Goal: Task Accomplishment & Management: Manage account settings

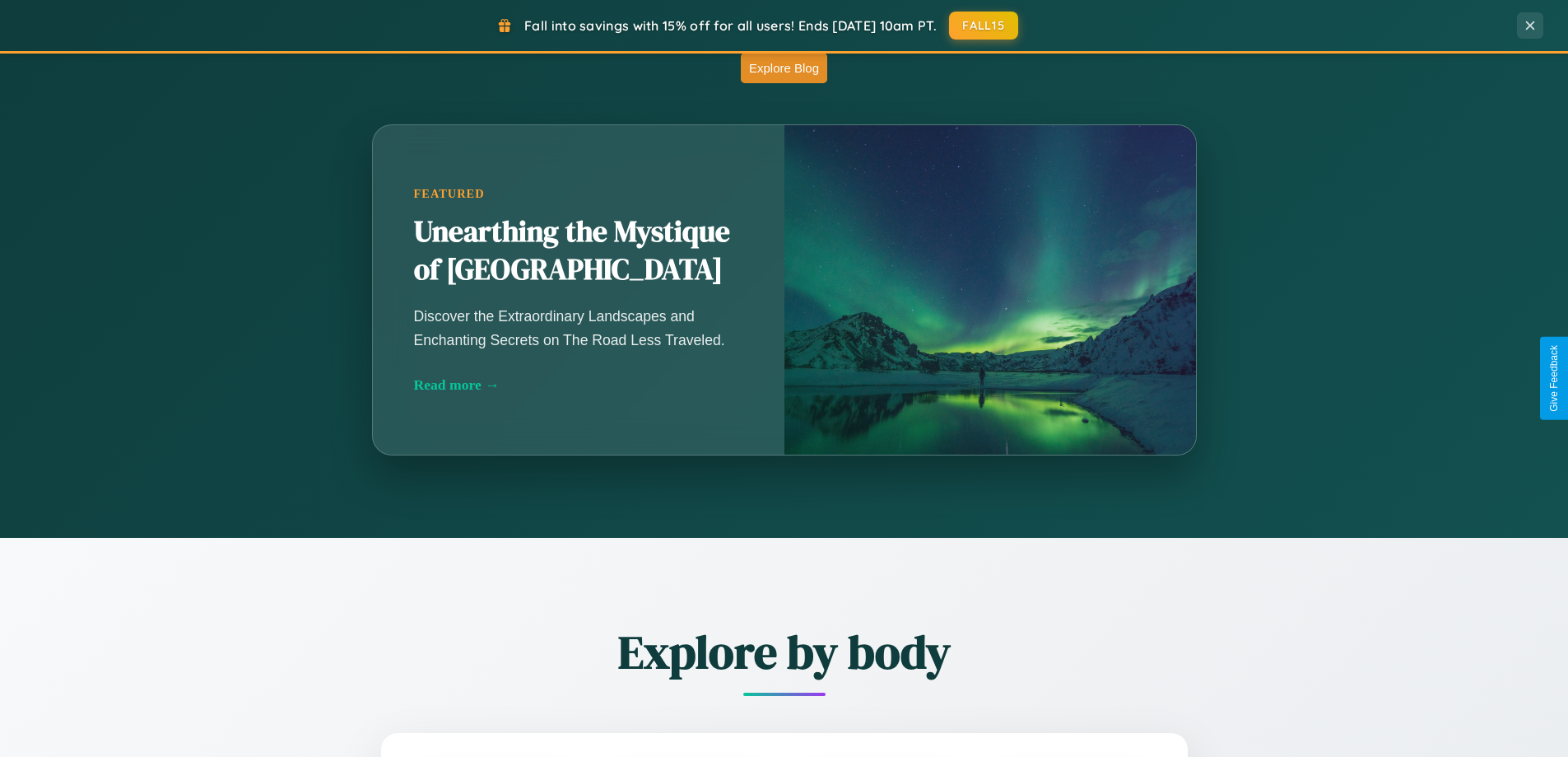
scroll to position [1450, 0]
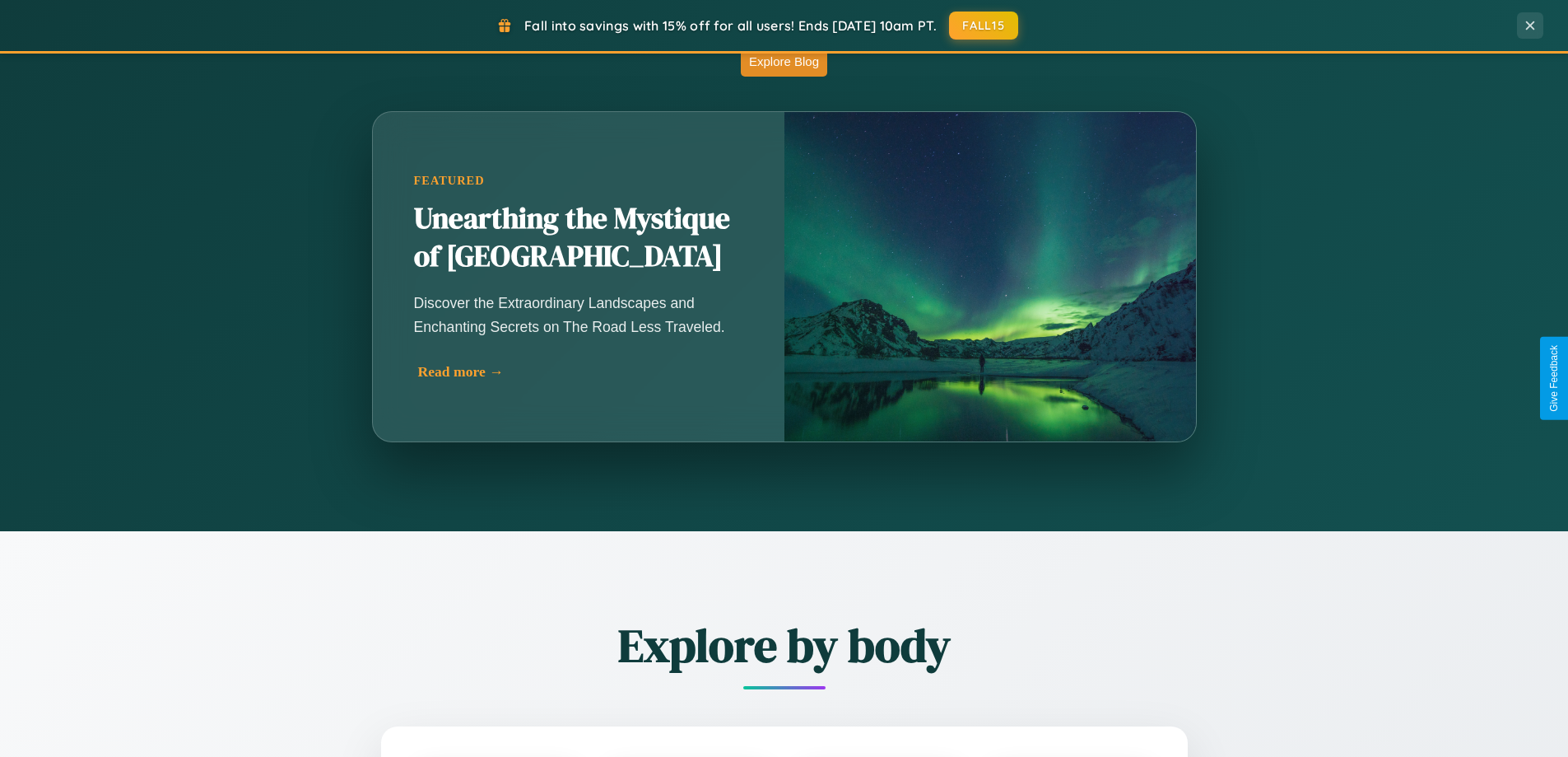
click at [582, 371] on div "Read more →" at bounding box center [583, 372] width 329 height 17
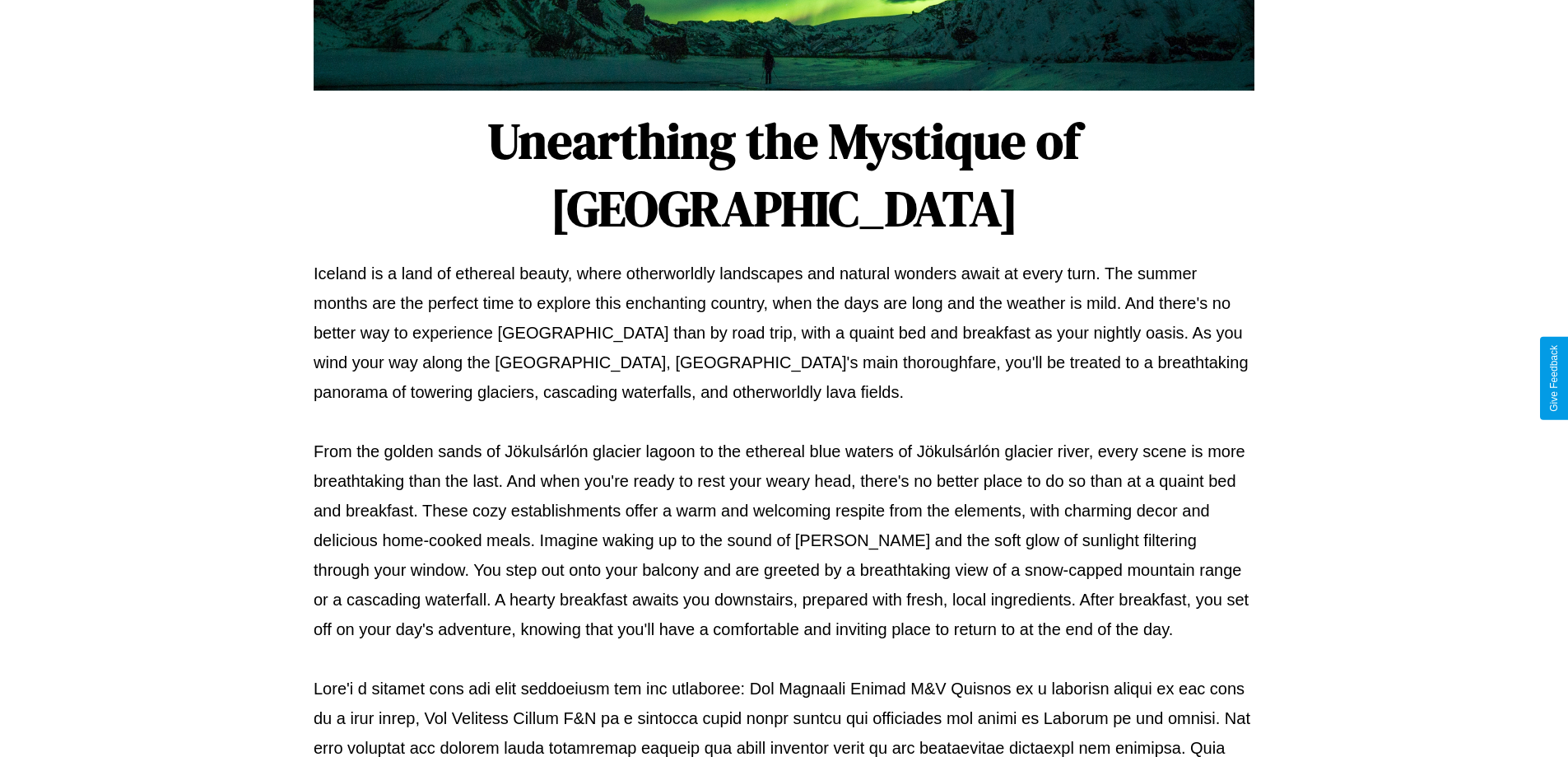
scroll to position [533, 0]
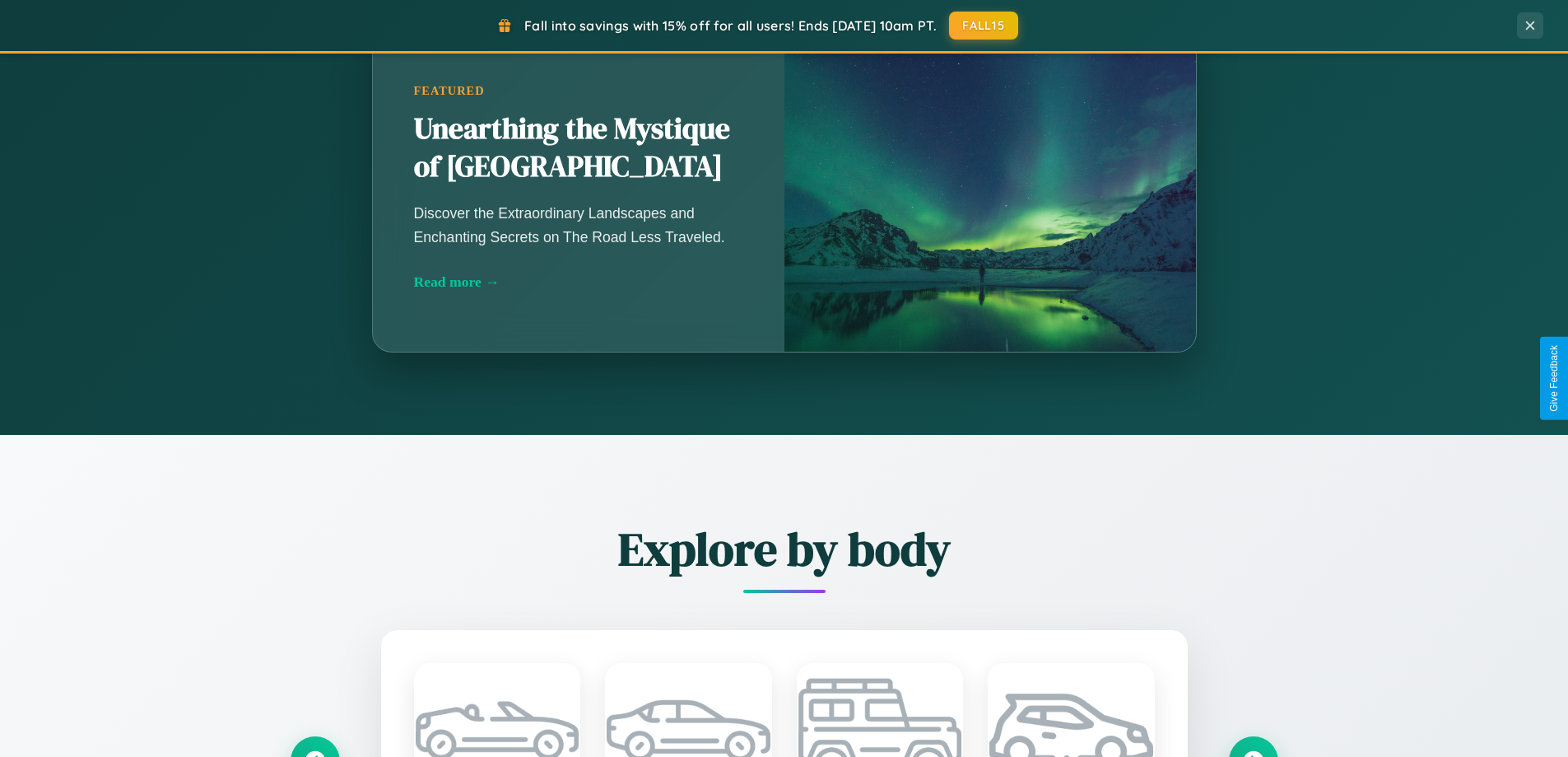
scroll to position [3169, 0]
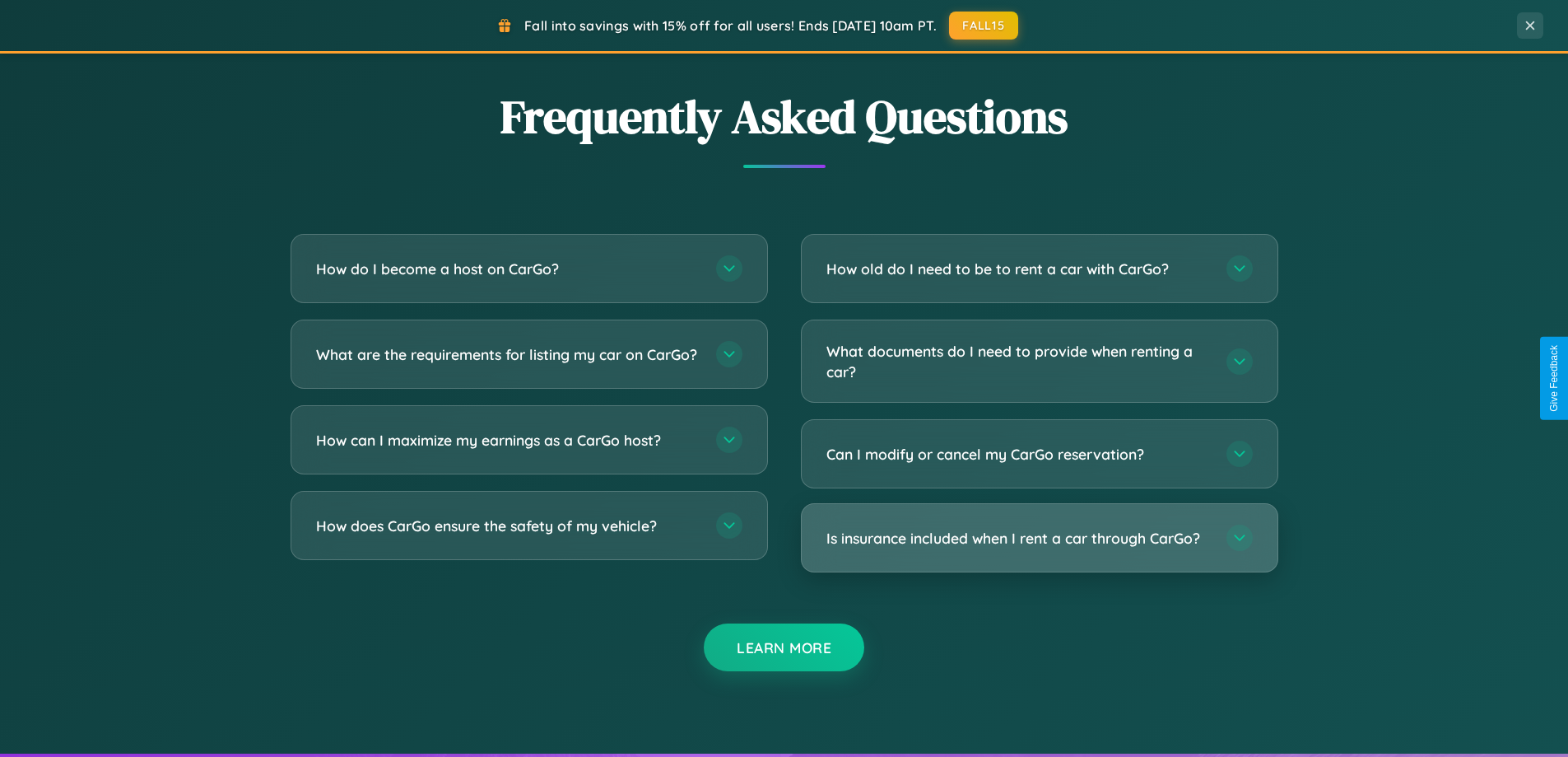
click at [1039, 539] on h3 "Is insurance included when I rent a car through CarGo?" at bounding box center [1018, 539] width 384 height 21
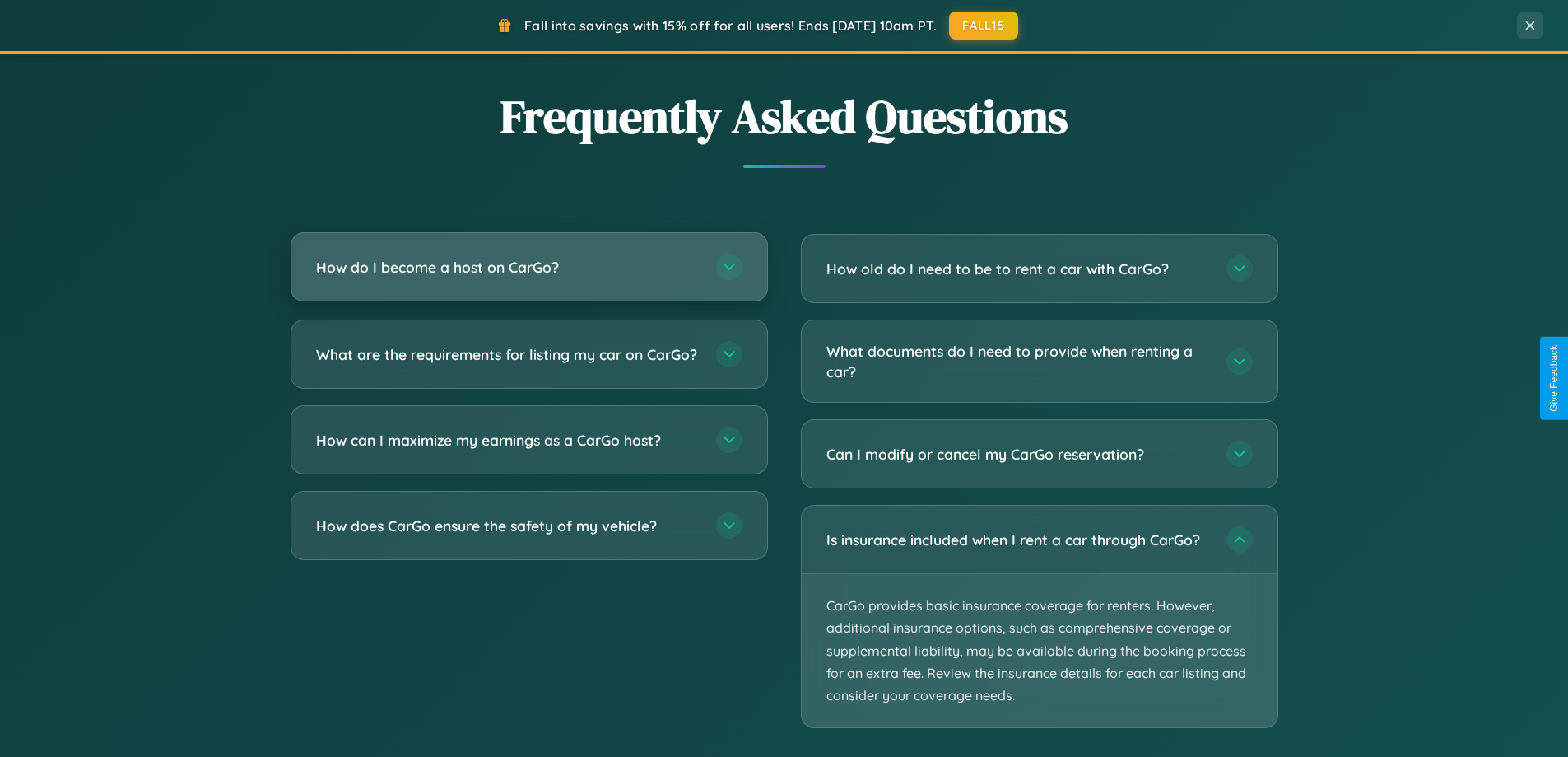
click at [528, 268] on h3 "How do I become a host on CarGo?" at bounding box center [507, 267] width 384 height 21
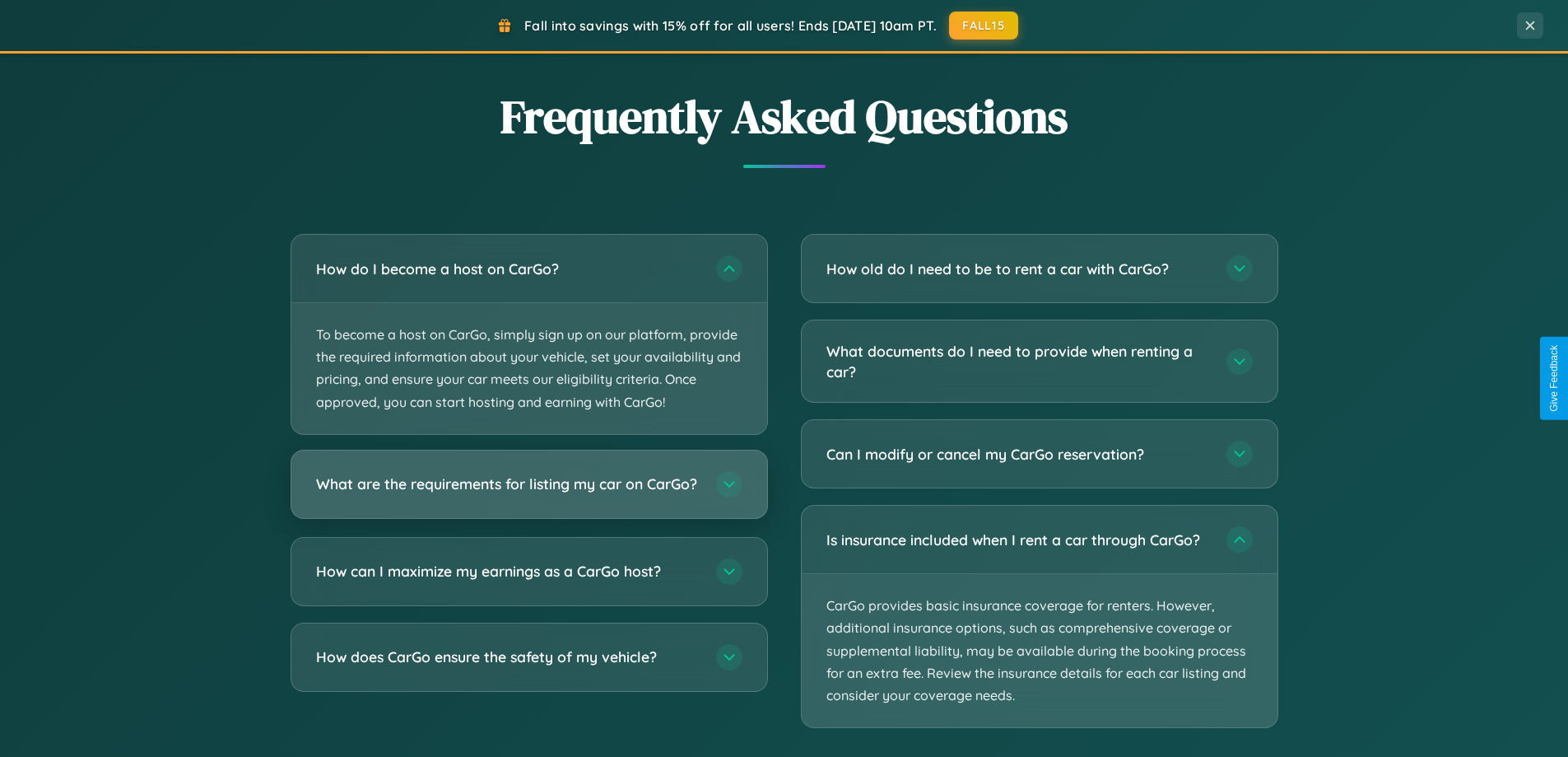
click at [528, 493] on h3 "What are the requirements for listing my car on CarGo?" at bounding box center [507, 484] width 384 height 21
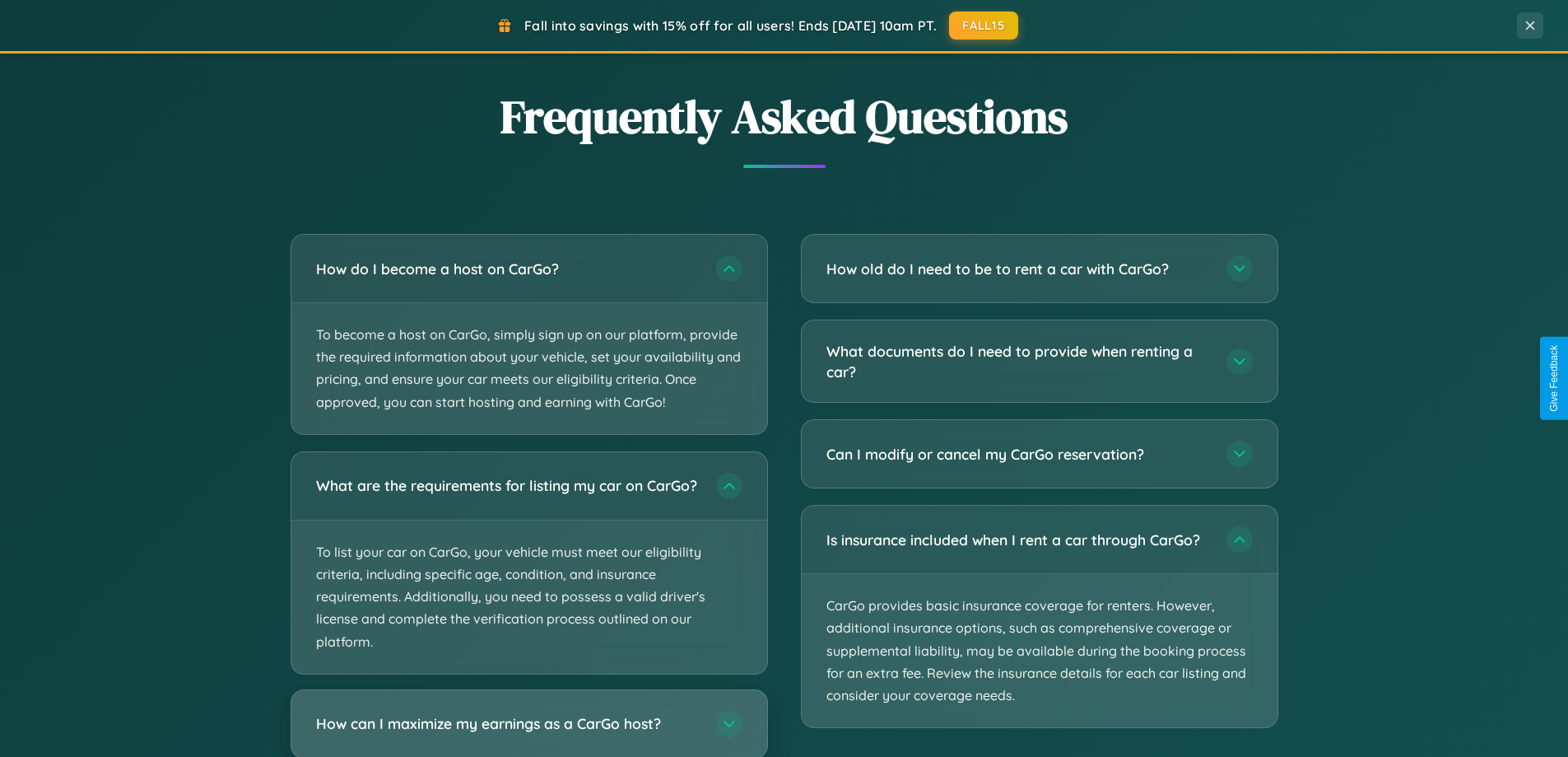
click at [528, 730] on h3 "How can I maximize my earnings as a CarGo host?" at bounding box center [507, 724] width 384 height 21
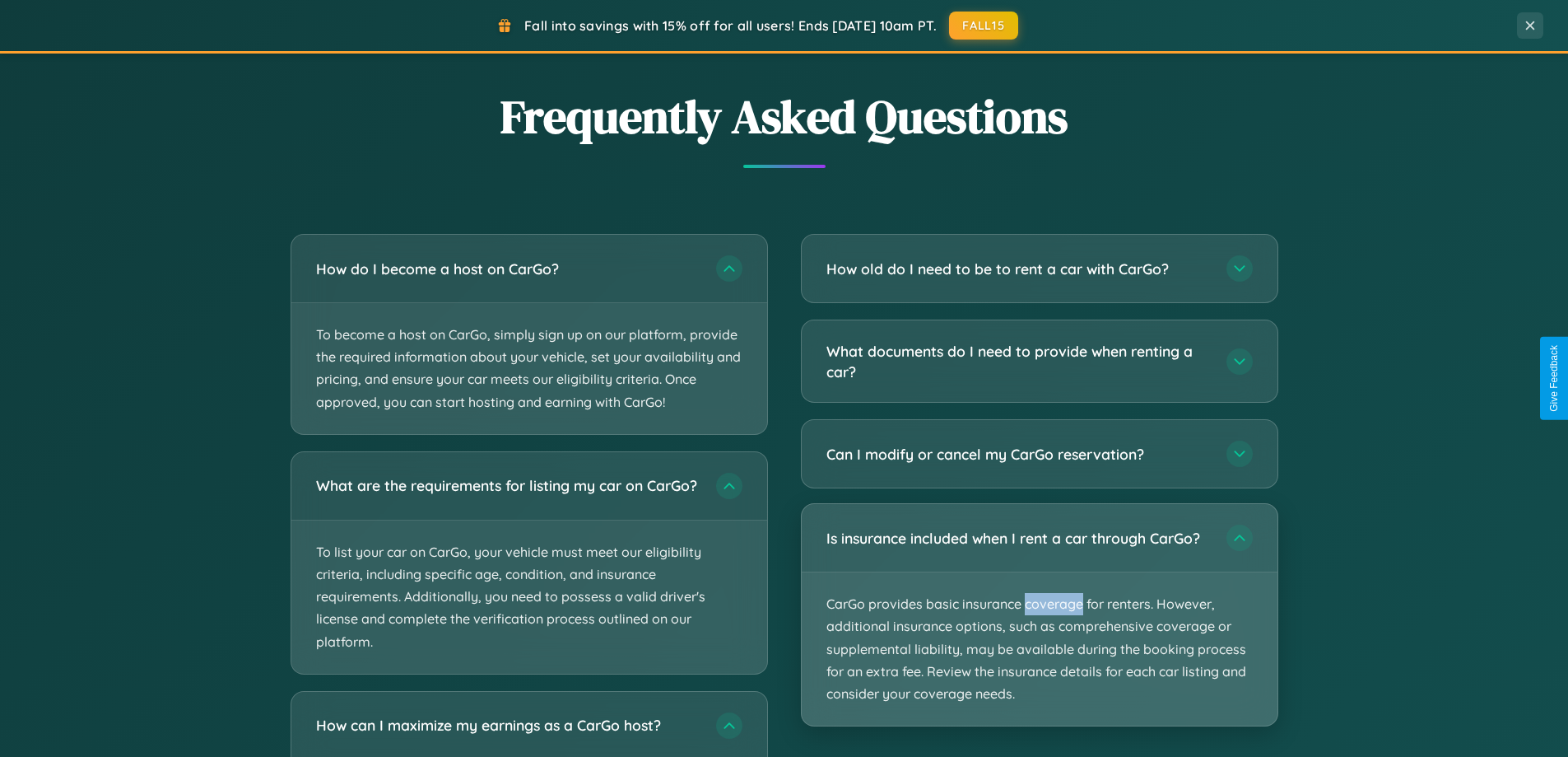
click at [1039, 615] on p "CarGo provides basic insurance coverage for renters. However, additional insura…" at bounding box center [1039, 649] width 475 height 153
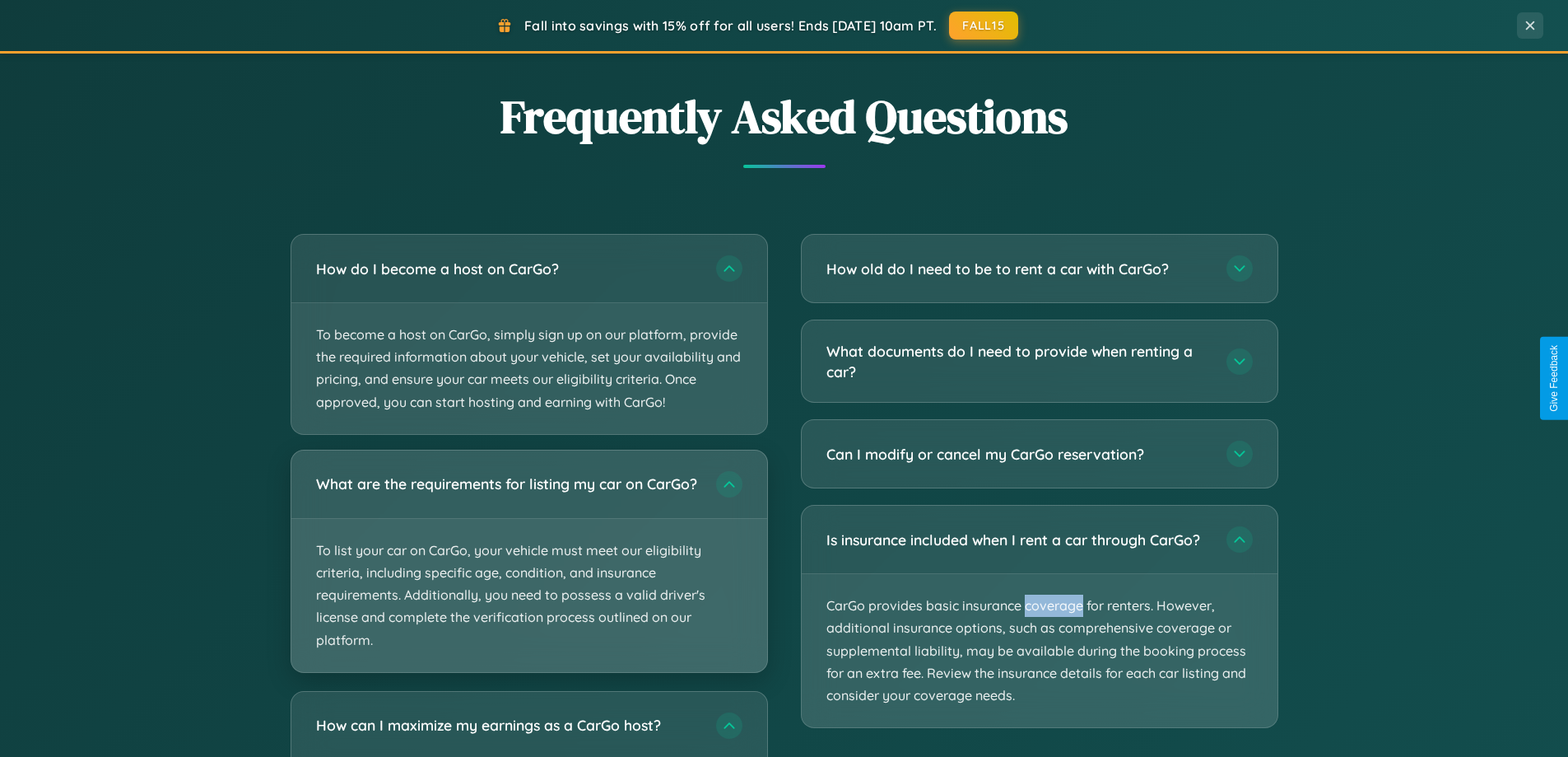
click at [528, 568] on p "To list your car on CarGo, your vehicle must meet our eligibility criteria, inc…" at bounding box center [529, 595] width 475 height 153
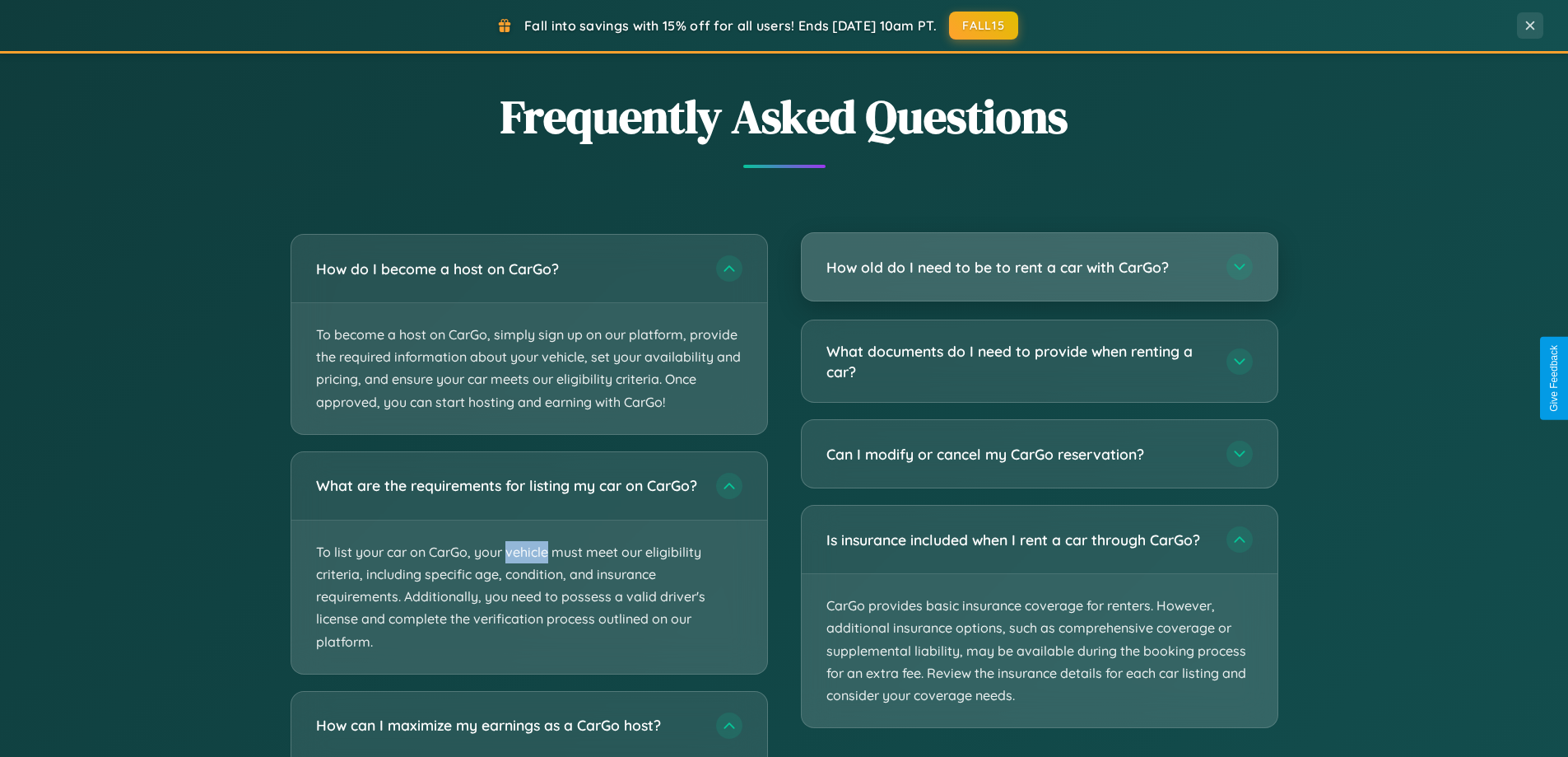
click at [1039, 267] on h3 "How old do I need to be to rent a car with CarGo?" at bounding box center [1018, 267] width 384 height 21
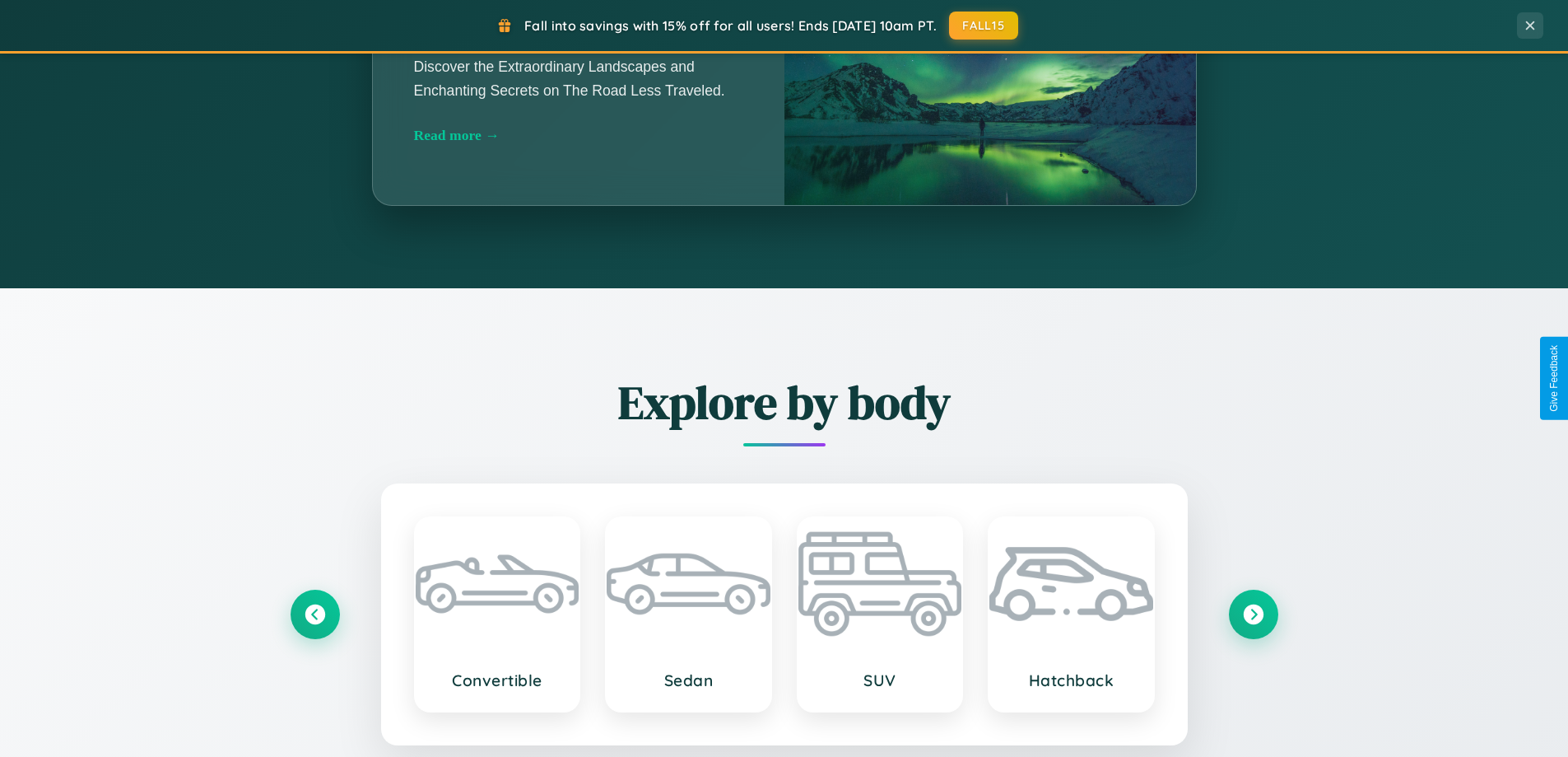
scroll to position [0, 0]
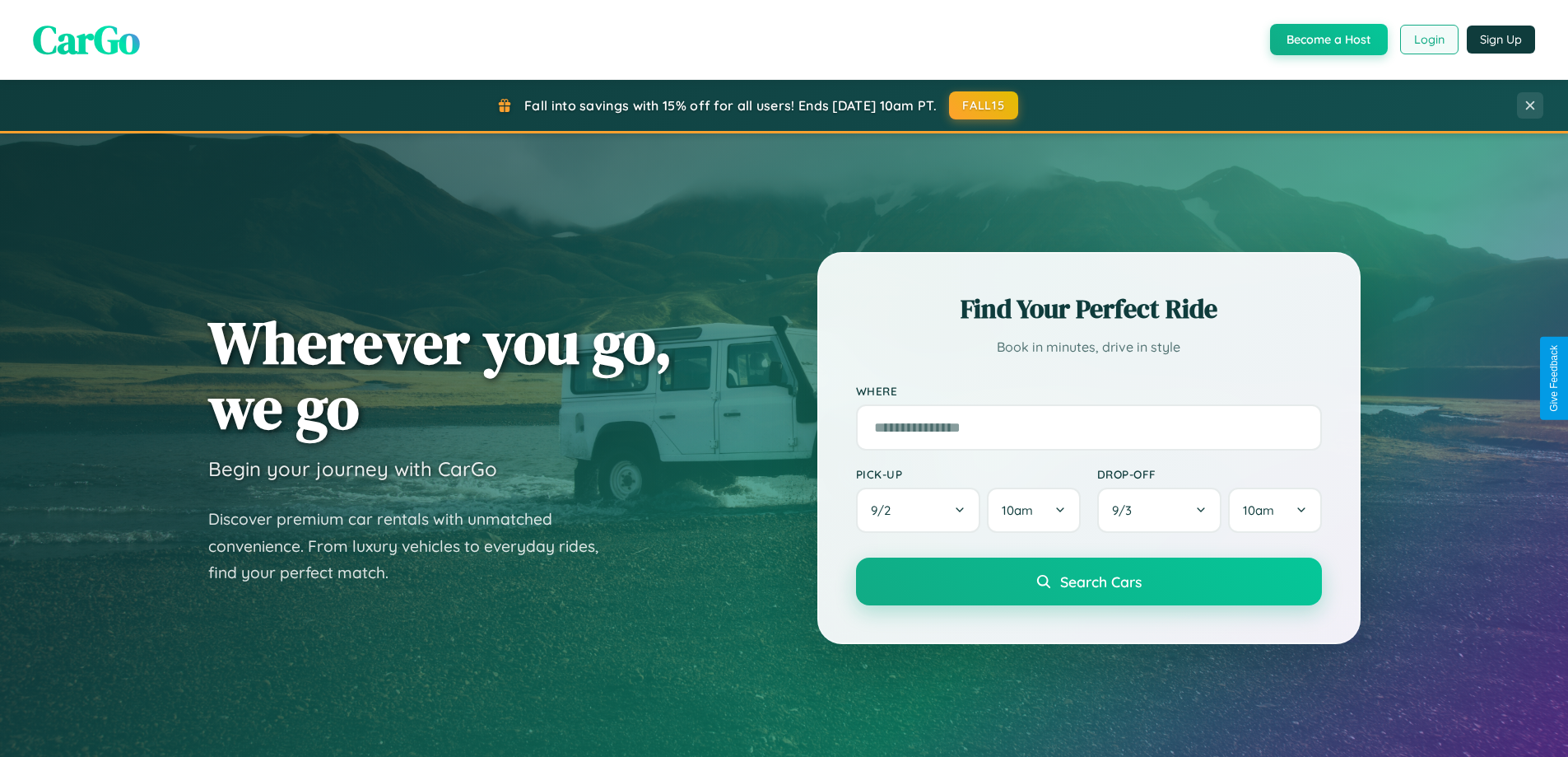
click at [1428, 39] on button "Login" at bounding box center [1429, 39] width 58 height 30
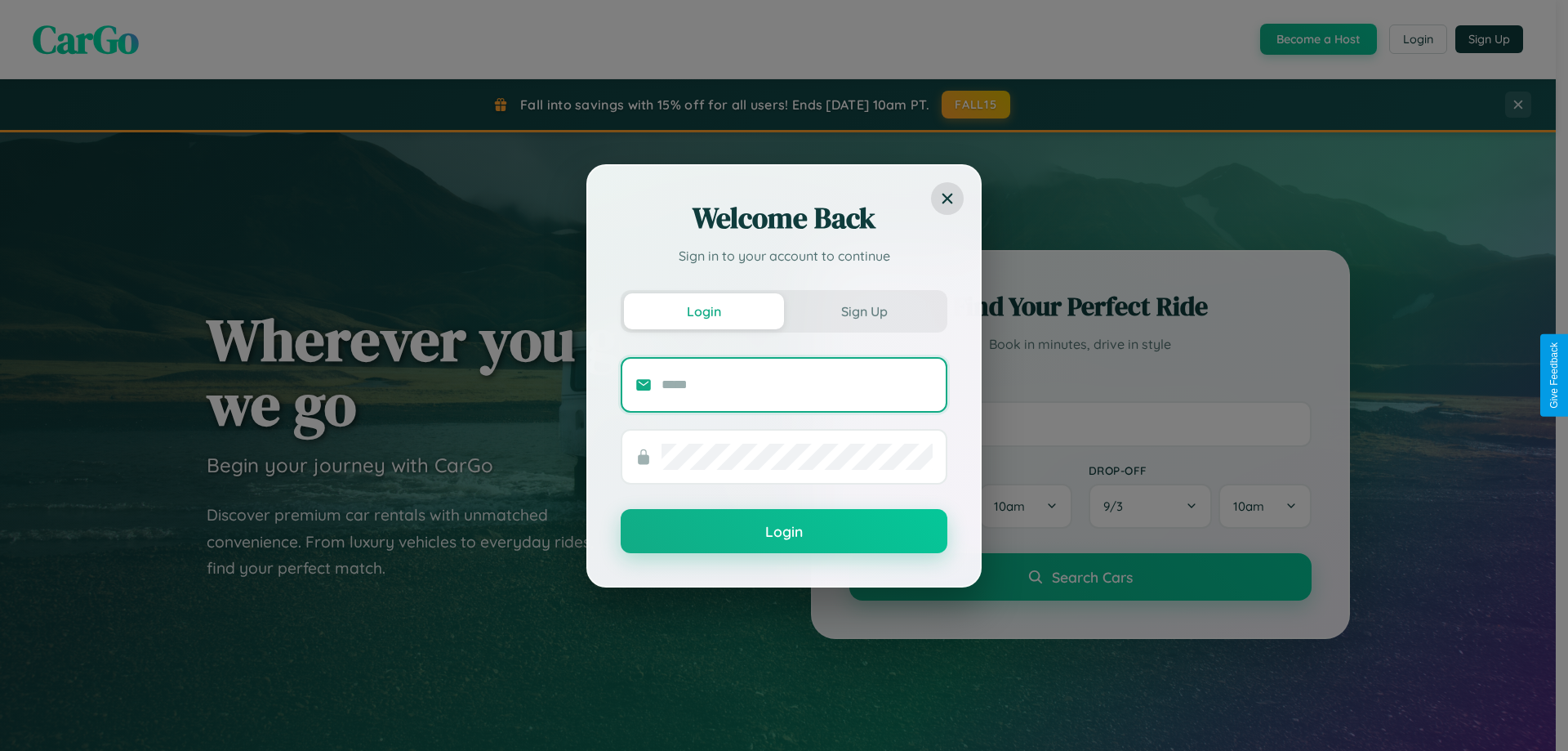
click at [797, 384] on input "text" at bounding box center [797, 385] width 271 height 27
type input "**********"
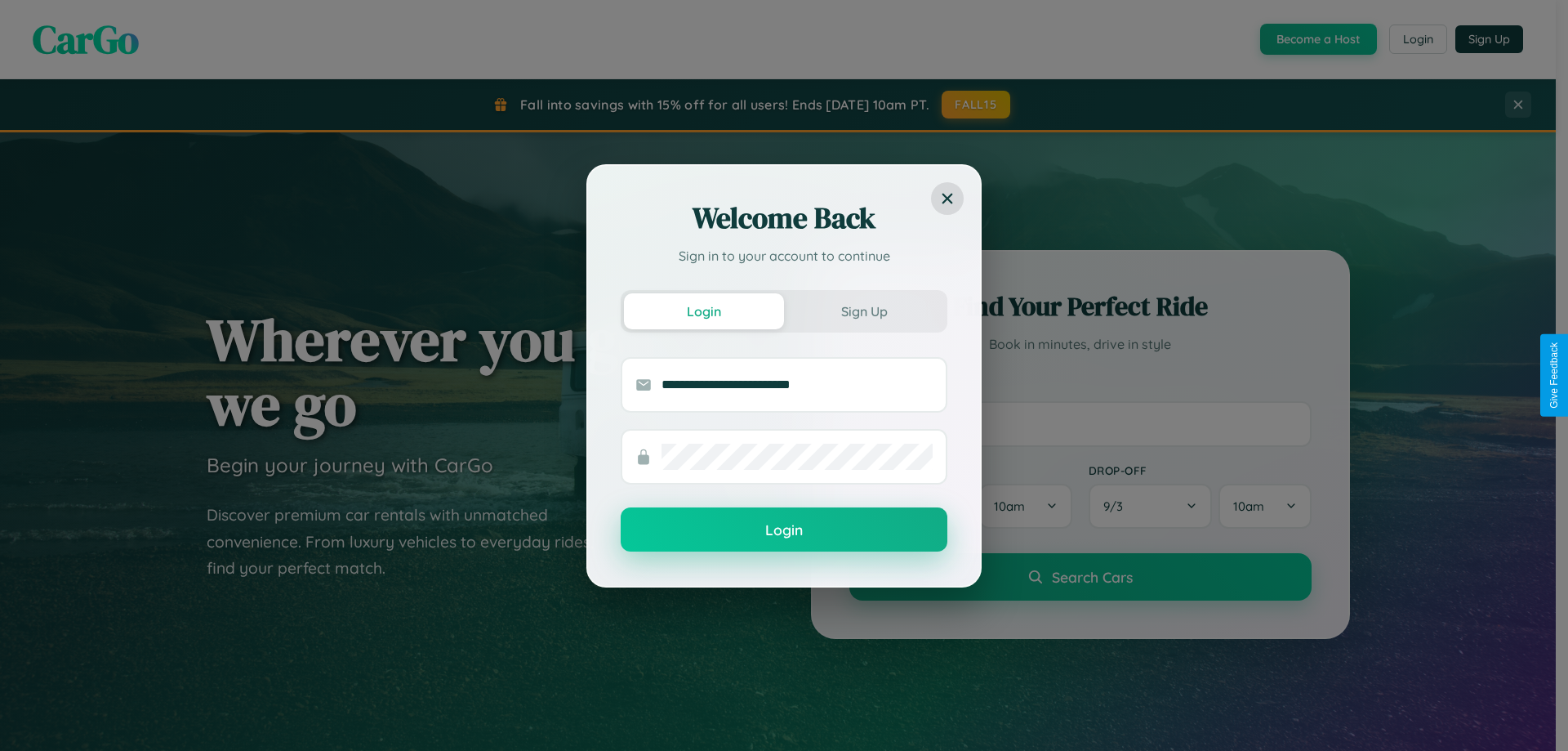
click at [784, 530] on button "Login" at bounding box center [784, 529] width 327 height 44
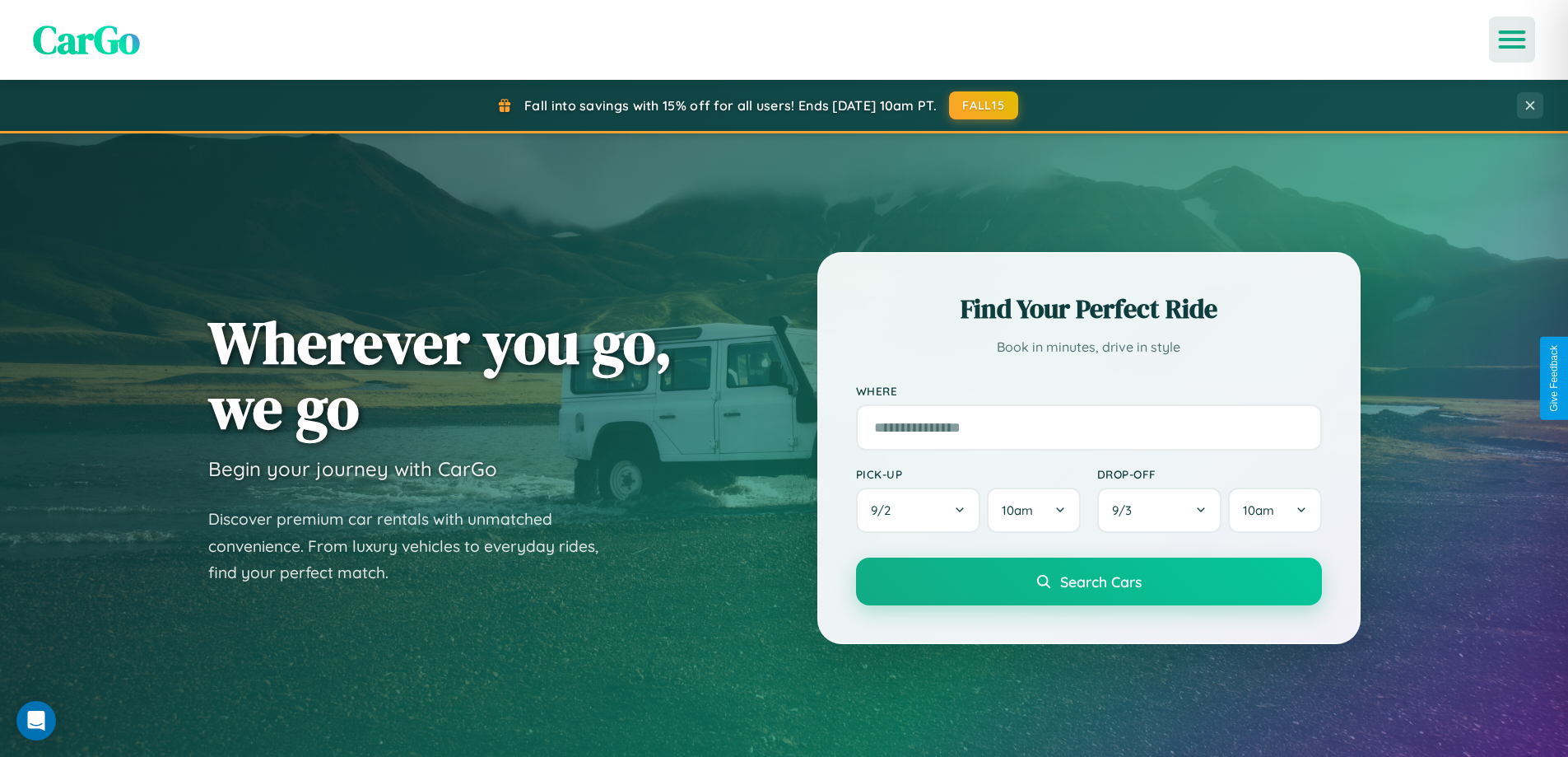
click at [1513, 39] on icon "Open menu" at bounding box center [1513, 39] width 24 height 14
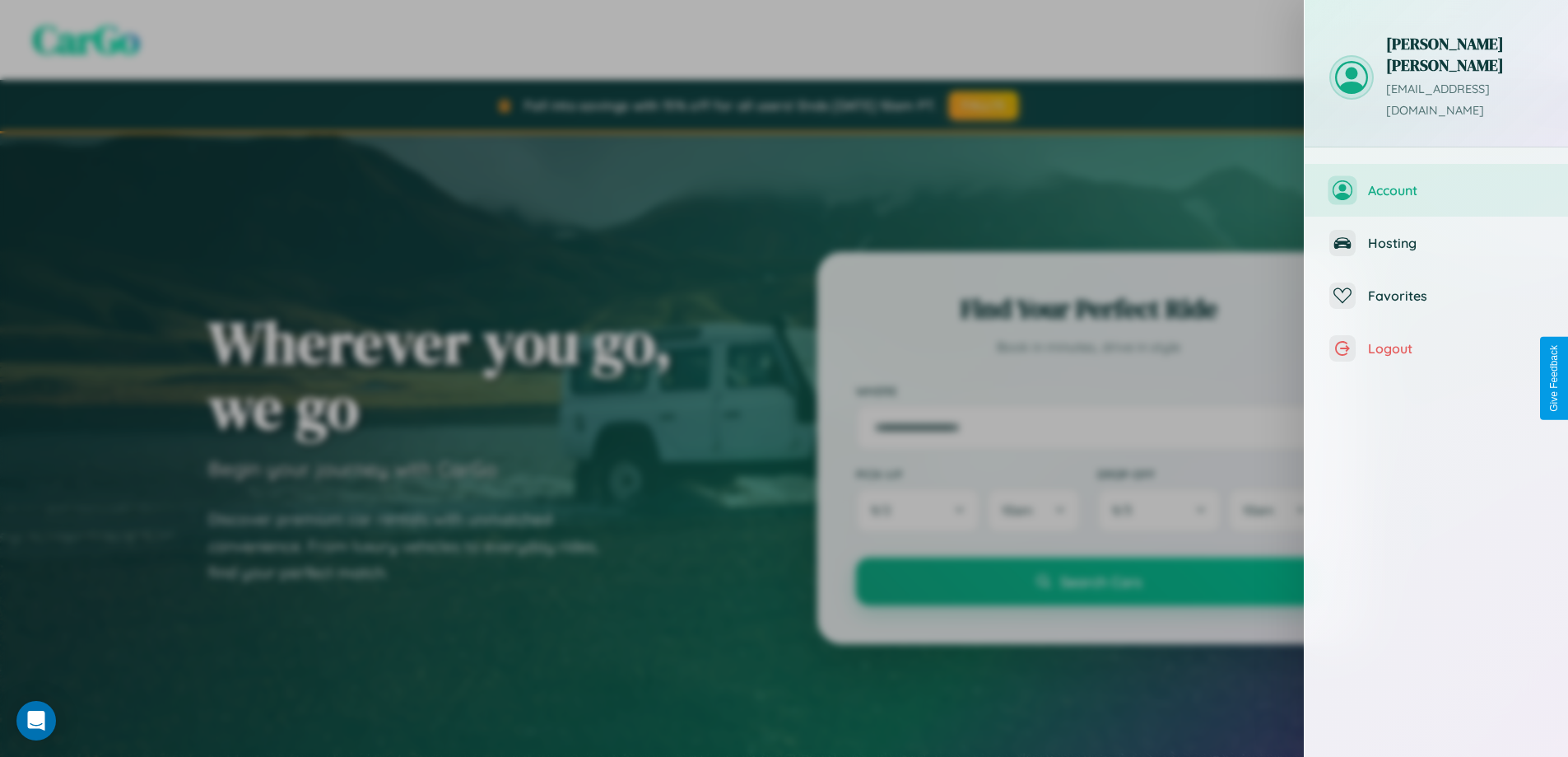
click at [1437, 182] on span "Account" at bounding box center [1455, 189] width 175 height 16
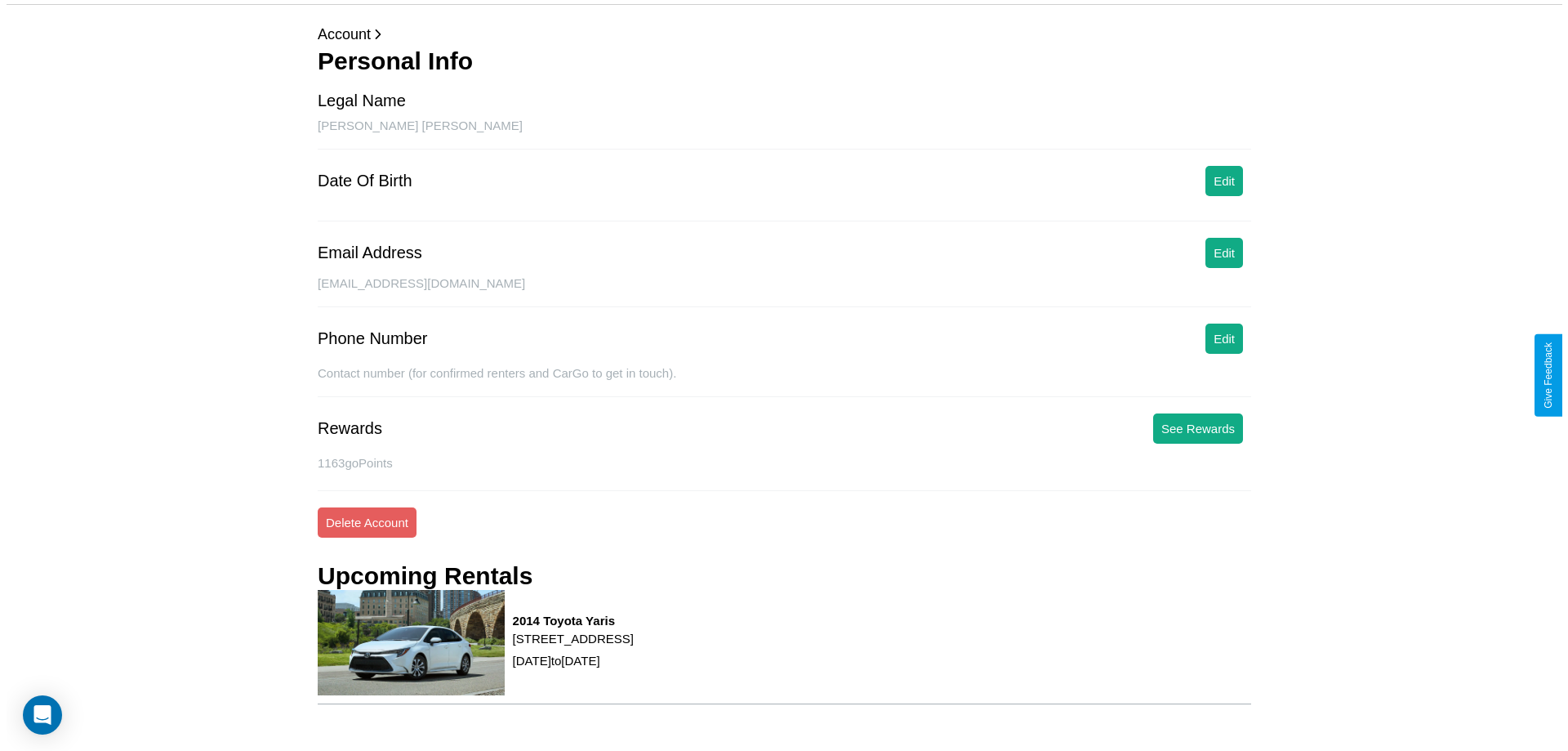
scroll to position [154, 0]
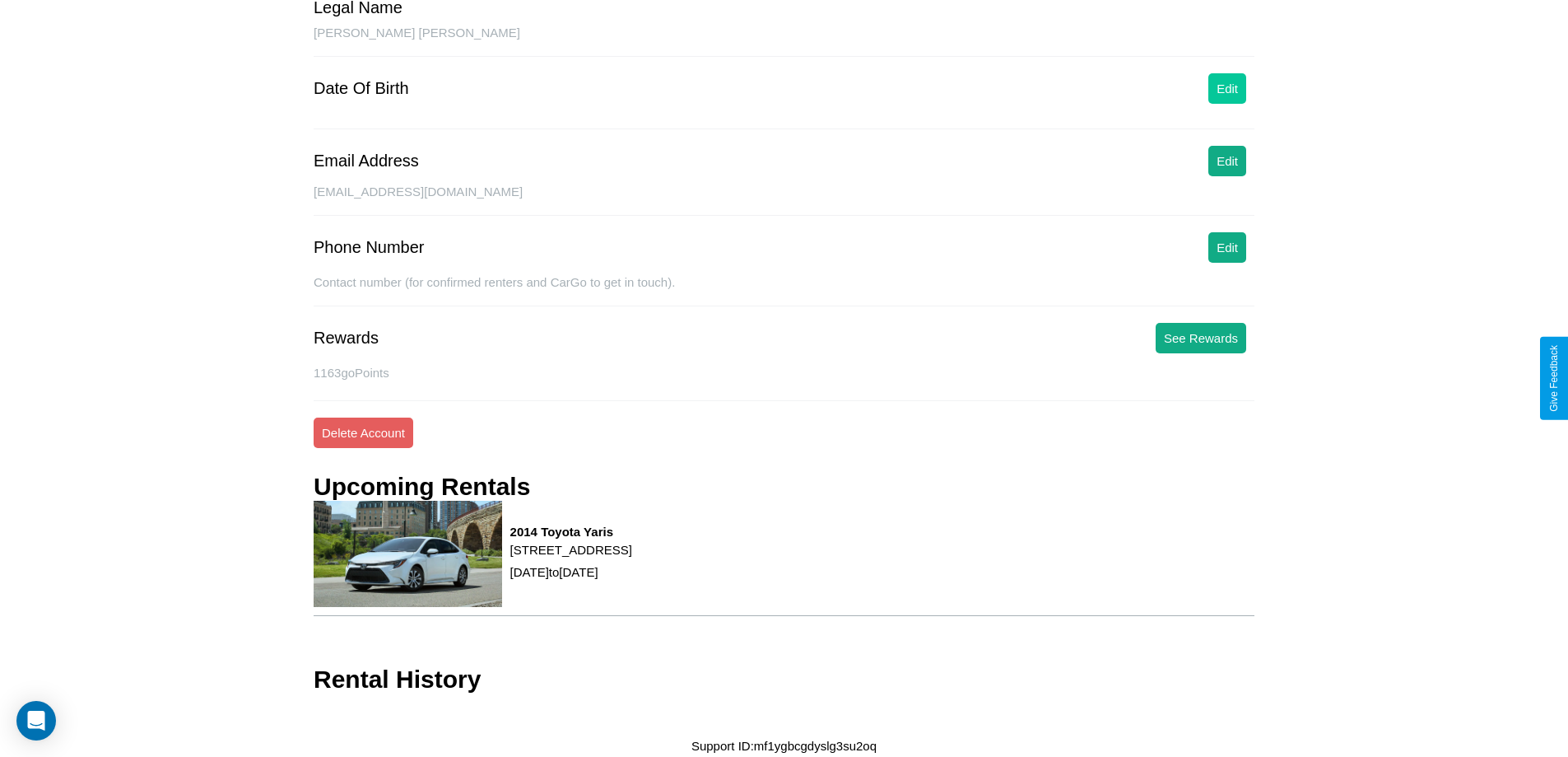
click at [1227, 88] on button "Edit" at bounding box center [1227, 89] width 38 height 31
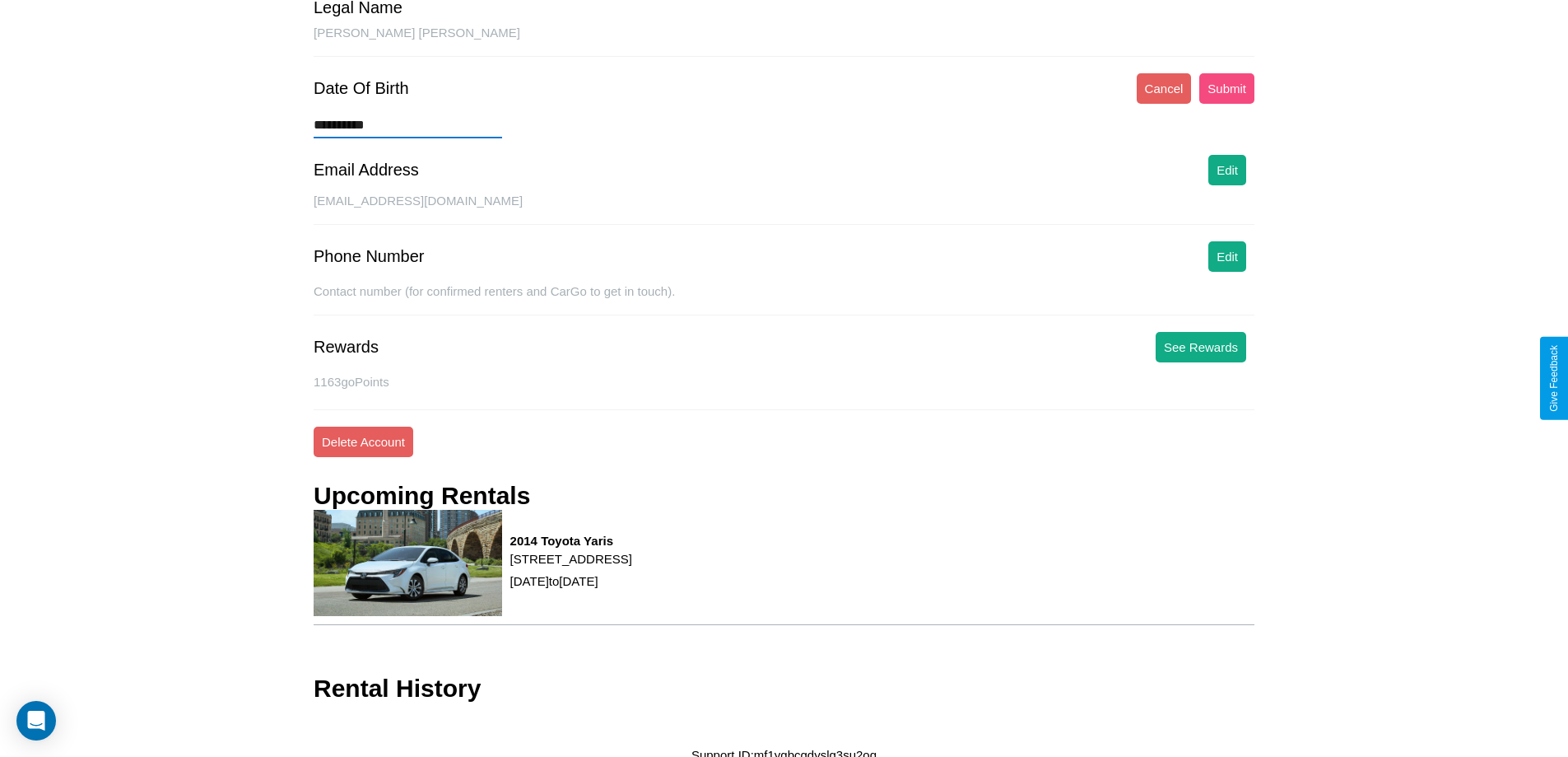
type input "**********"
click at [1226, 88] on button "Submit" at bounding box center [1227, 89] width 55 height 31
click at [1201, 346] on button "See Rewards" at bounding box center [1201, 347] width 91 height 31
